Goal: Book appointment/travel/reservation

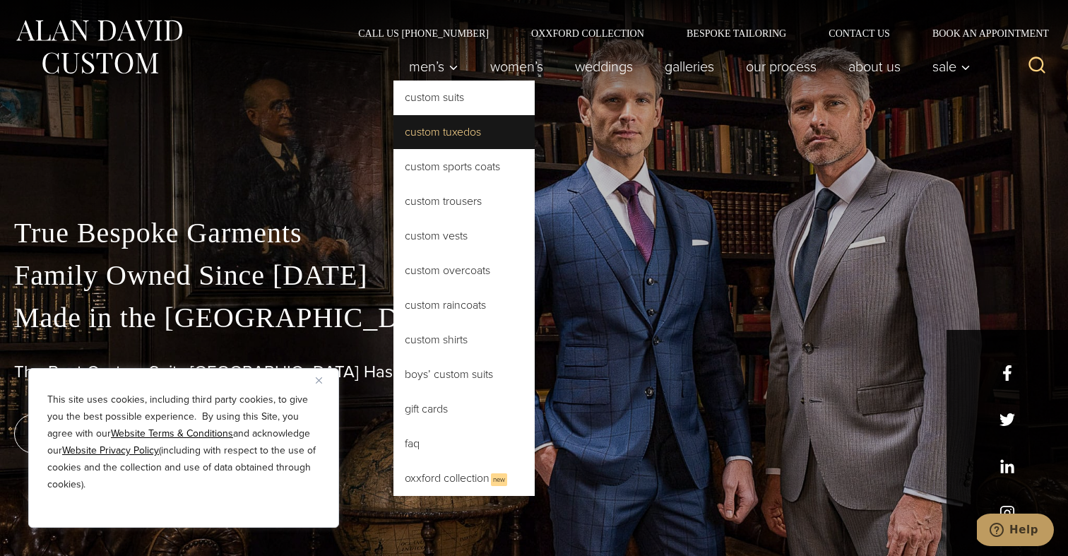
click at [431, 131] on link "Custom Tuxedos" at bounding box center [463, 132] width 141 height 34
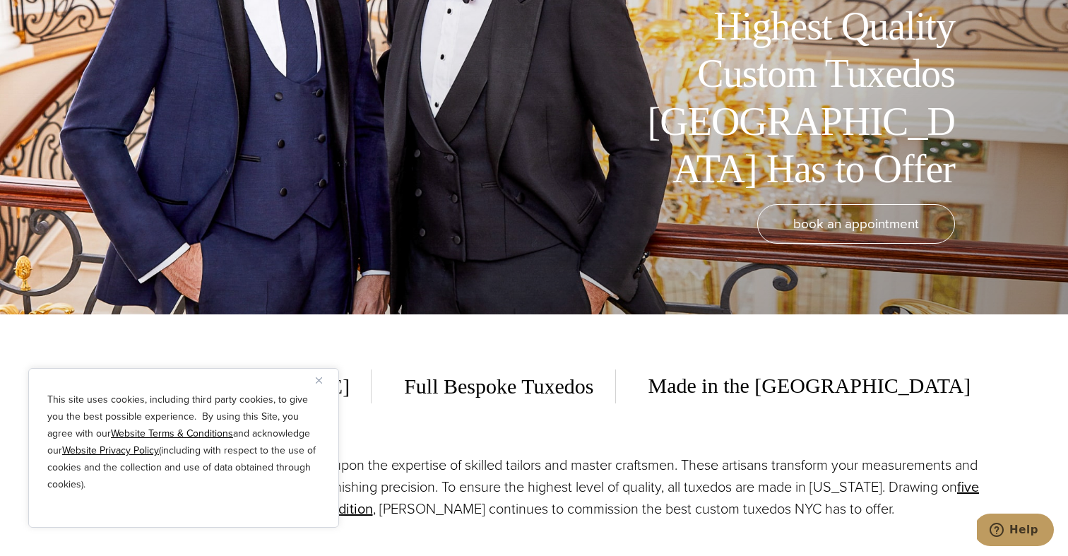
scroll to position [319, 0]
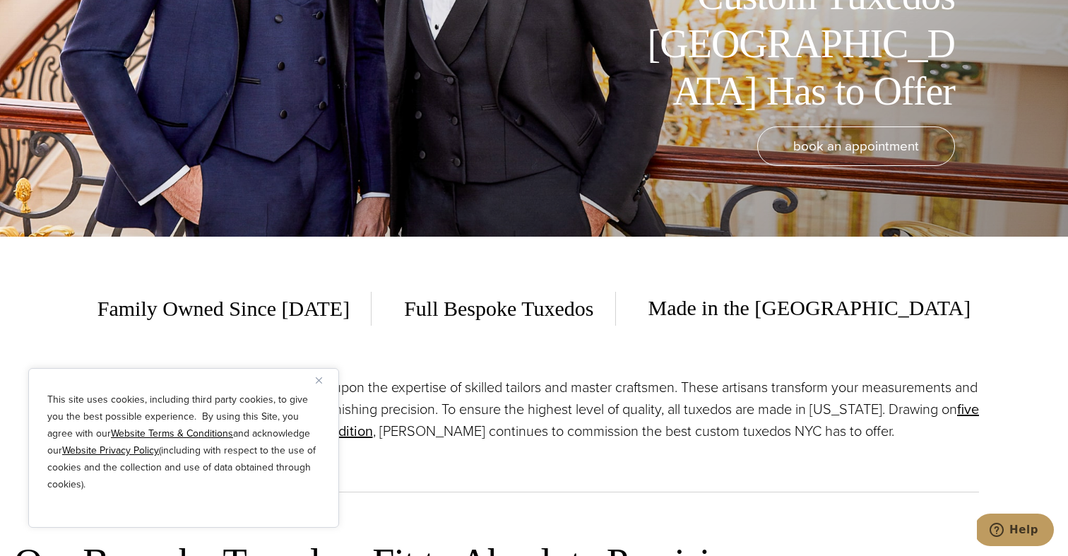
click at [321, 386] on button "Close" at bounding box center [324, 379] width 17 height 17
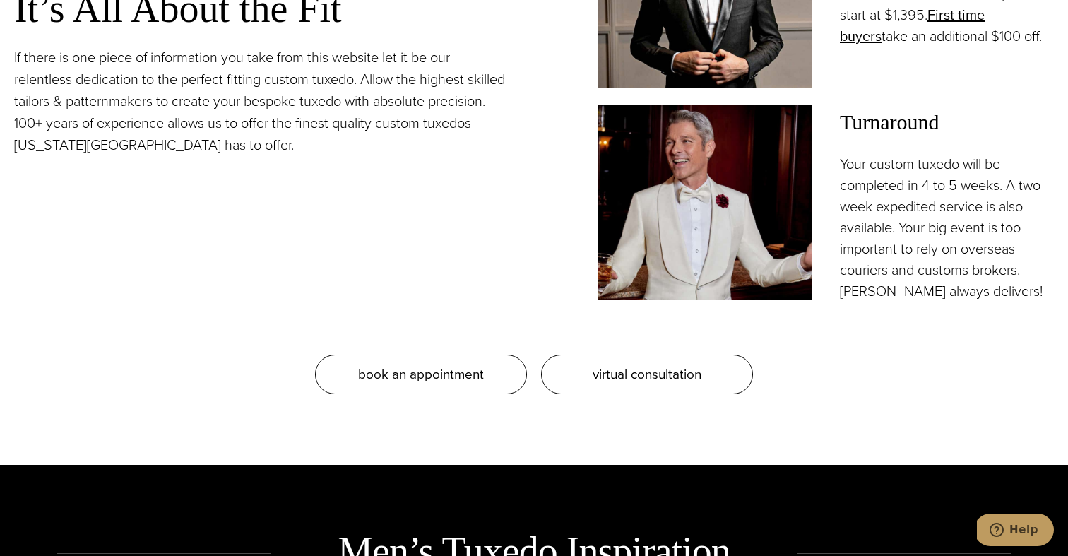
scroll to position [1207, 0]
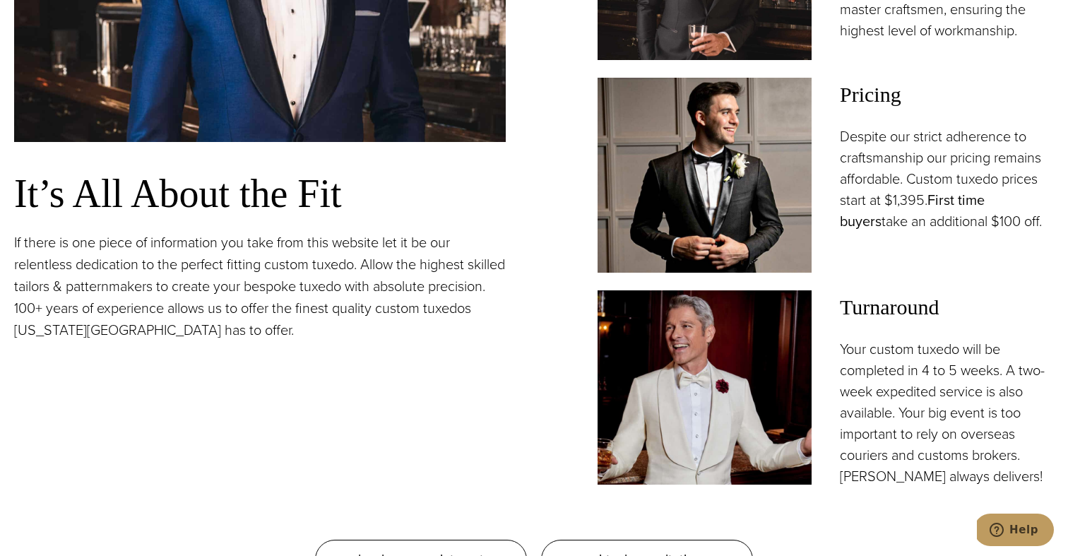
click at [984, 206] on link "First time buyers" at bounding box center [911, 210] width 145 height 42
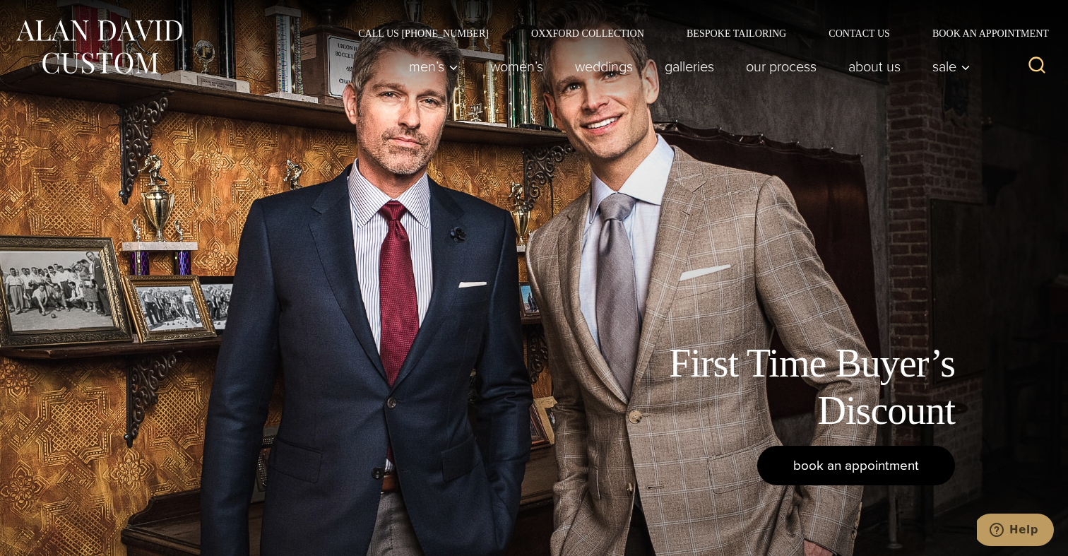
click at [844, 469] on span "book an appointment" at bounding box center [856, 465] width 126 height 20
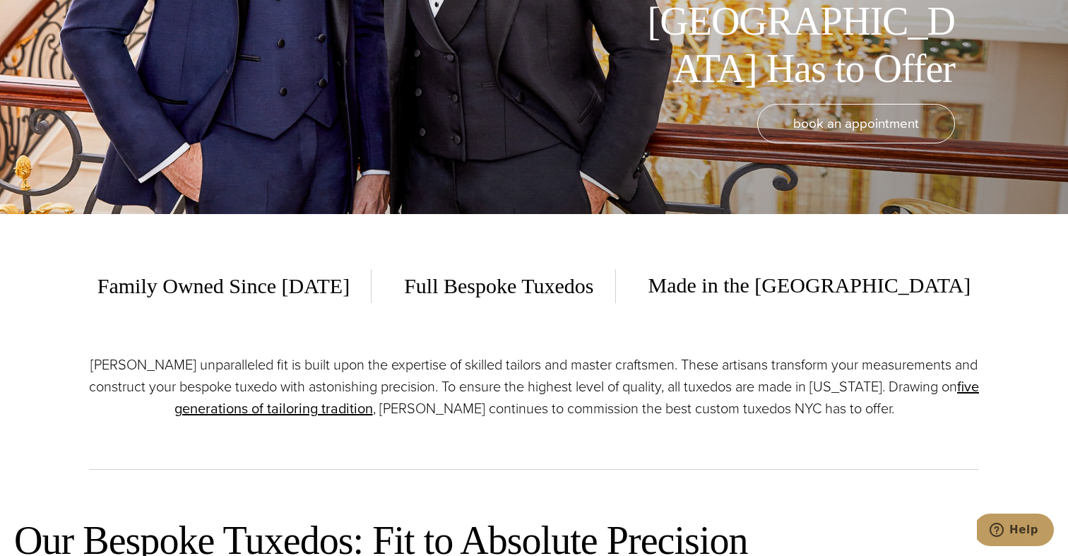
scroll to position [102, 0]
